Goal: Transaction & Acquisition: Purchase product/service

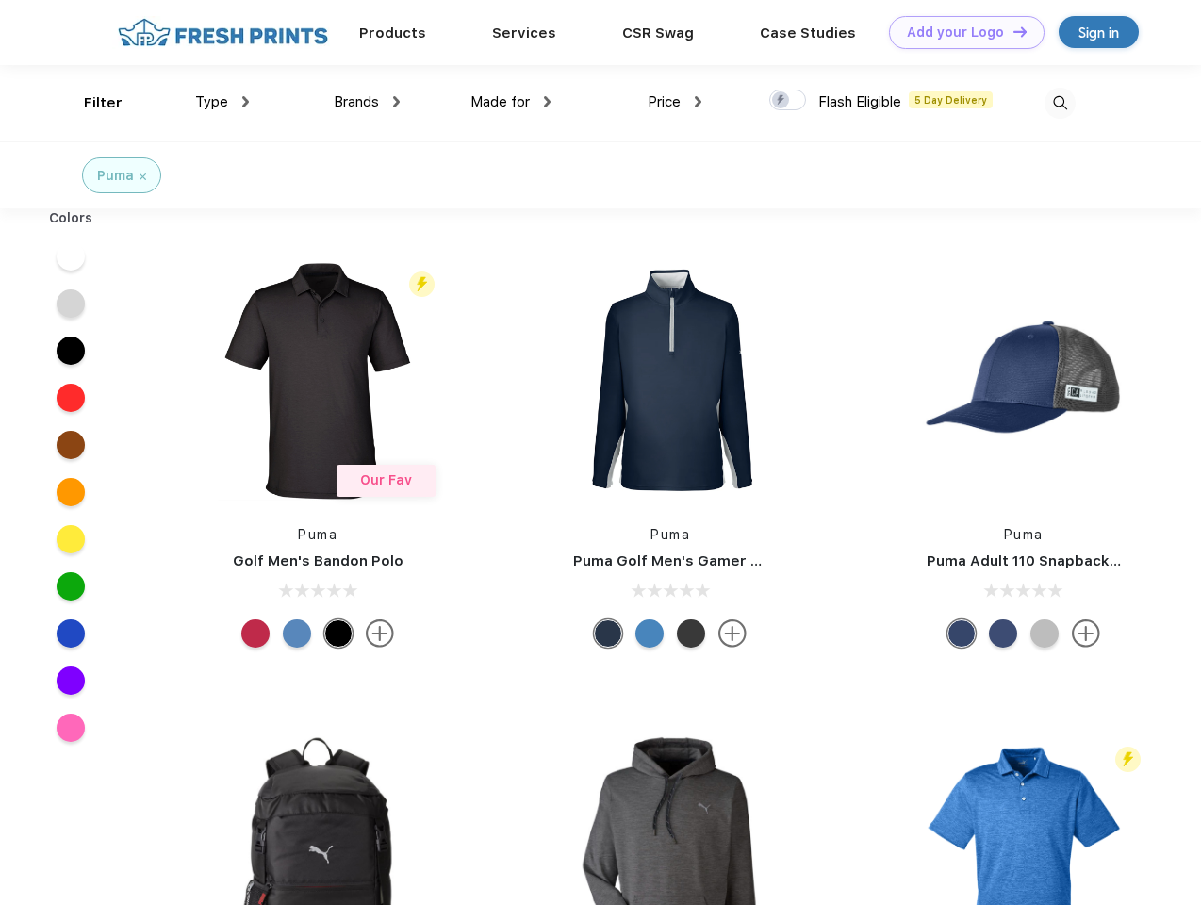
click at [960, 32] on link "Add your Logo Design Tool" at bounding box center [967, 32] width 156 height 33
click at [0, 0] on div "Design Tool" at bounding box center [0, 0] width 0 height 0
click at [1012, 31] on link "Add your Logo Design Tool" at bounding box center [967, 32] width 156 height 33
click at [91, 103] on div "Filter" at bounding box center [103, 103] width 39 height 22
click at [223, 102] on span "Type" at bounding box center [211, 101] width 33 height 17
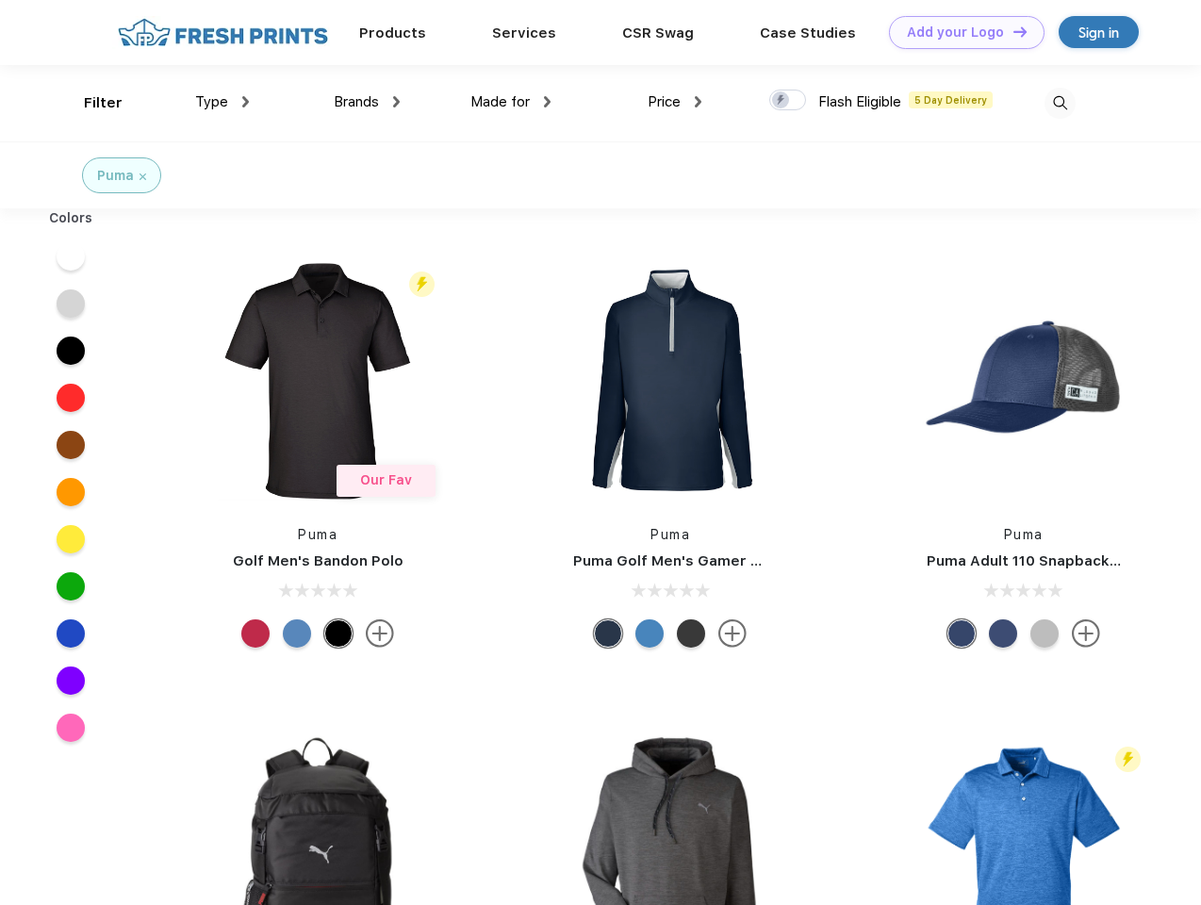
click at [367, 102] on span "Brands" at bounding box center [356, 101] width 45 height 17
click at [511, 102] on span "Made for" at bounding box center [499, 101] width 59 height 17
click at [675, 102] on span "Price" at bounding box center [664, 101] width 33 height 17
click at [788, 101] on div at bounding box center [787, 100] width 37 height 21
click at [782, 101] on input "checkbox" at bounding box center [775, 95] width 12 height 12
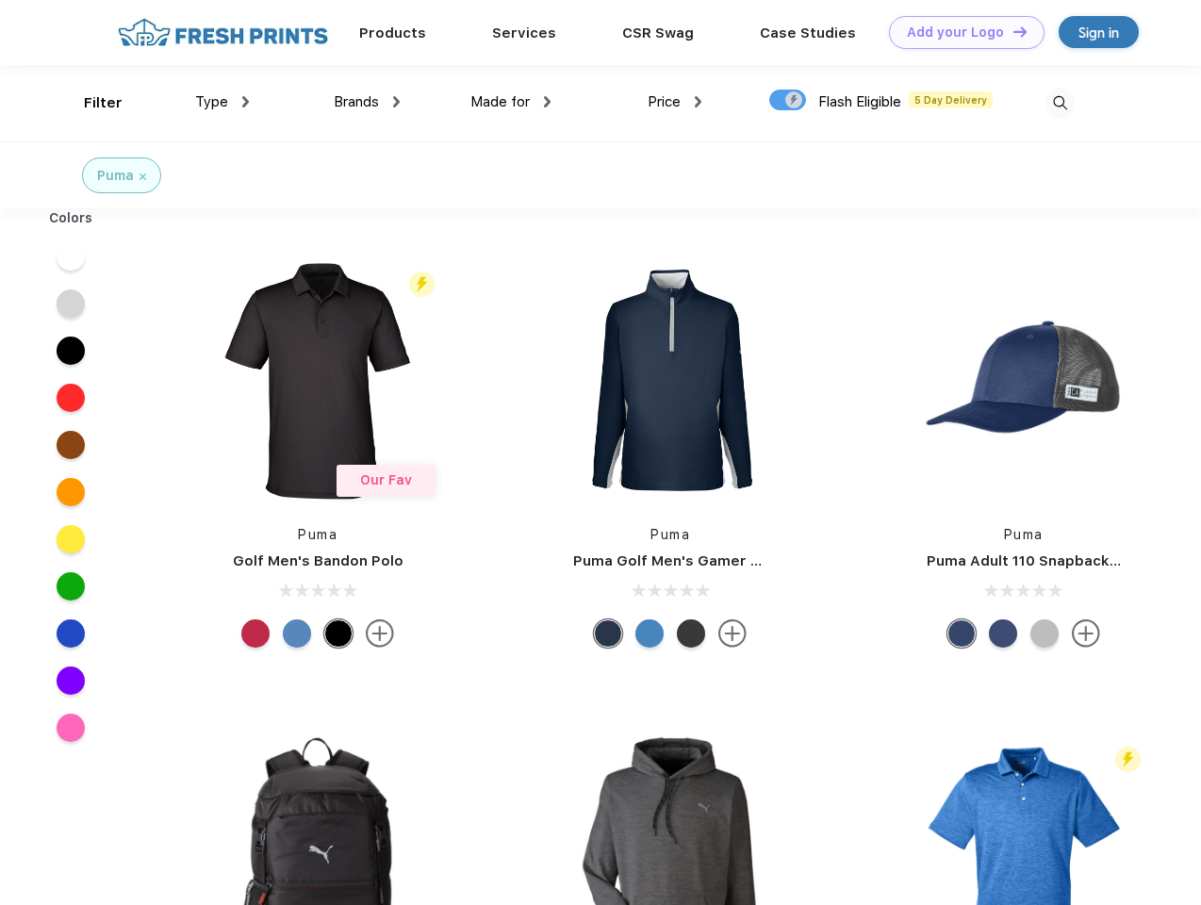
click at [1060, 103] on img at bounding box center [1060, 103] width 31 height 31
